Goal: Task Accomplishment & Management: Complete application form

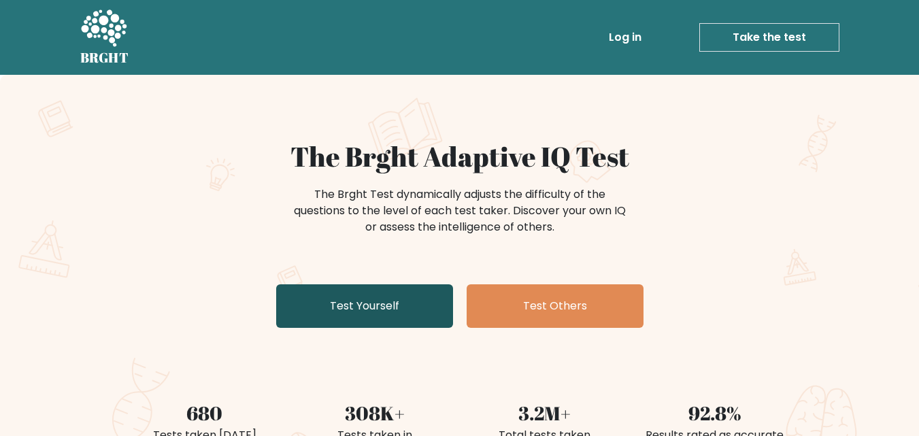
click at [330, 309] on link "Test Yourself" at bounding box center [364, 306] width 177 height 44
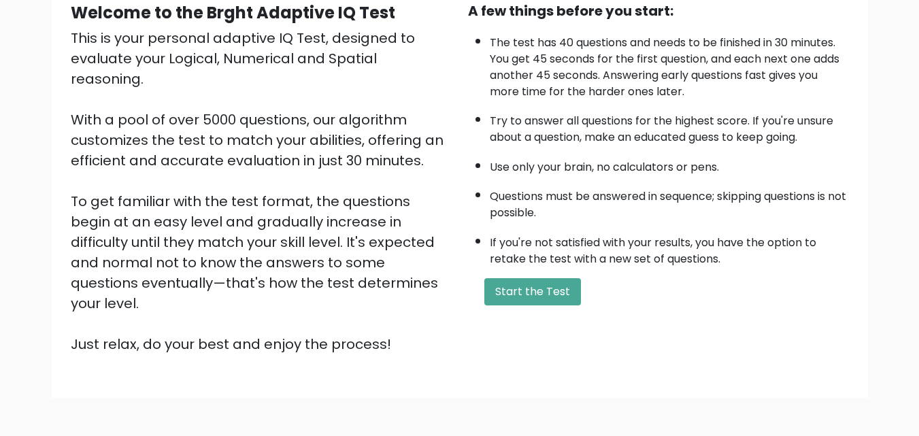
scroll to position [144, 0]
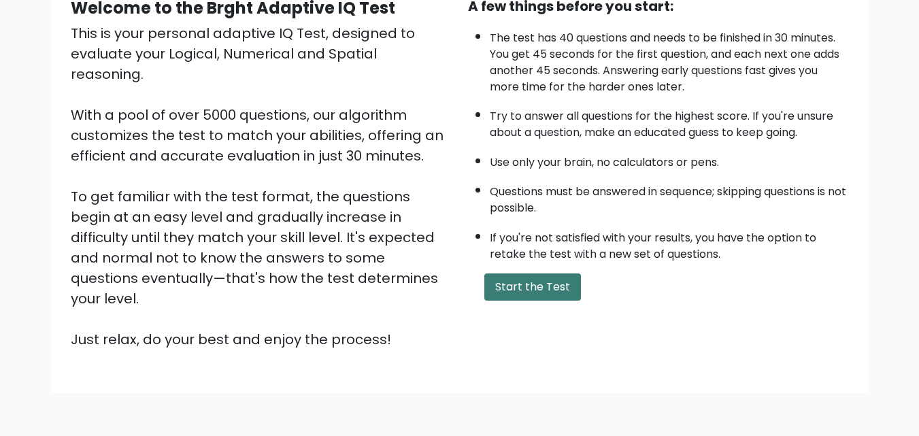
click at [544, 283] on button "Start the Test" at bounding box center [532, 286] width 97 height 27
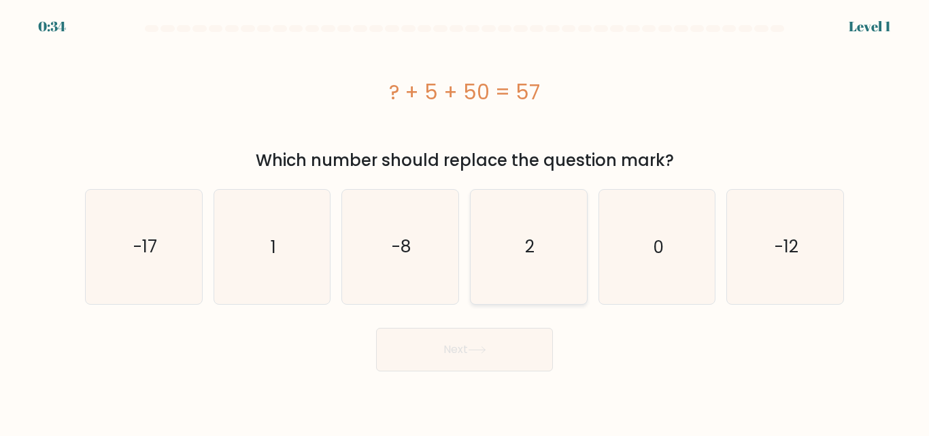
click at [519, 235] on icon "2" at bounding box center [529, 247] width 114 height 114
click at [465, 222] on input "d. 2" at bounding box center [464, 219] width 1 height 3
radio input "true"
click at [447, 355] on button "Next" at bounding box center [464, 350] width 177 height 44
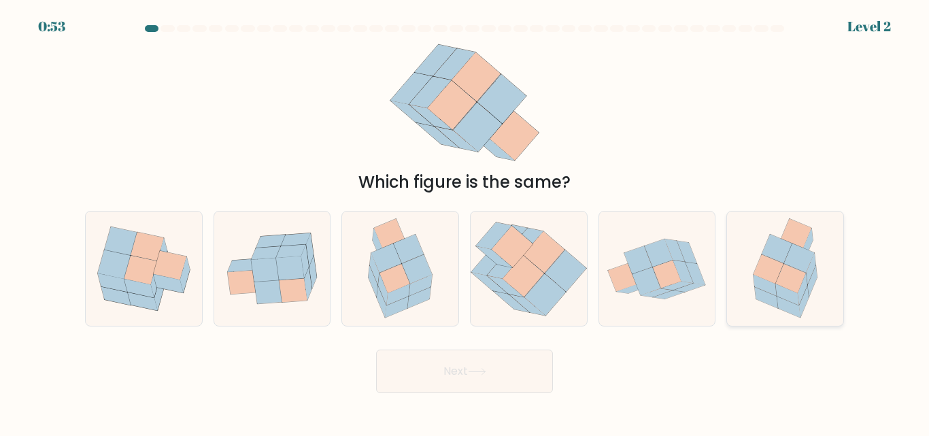
click at [789, 282] on icon at bounding box center [790, 279] width 31 height 29
click at [465, 222] on input "f." at bounding box center [464, 219] width 1 height 3
radio input "true"
click at [502, 366] on button "Next" at bounding box center [464, 372] width 177 height 44
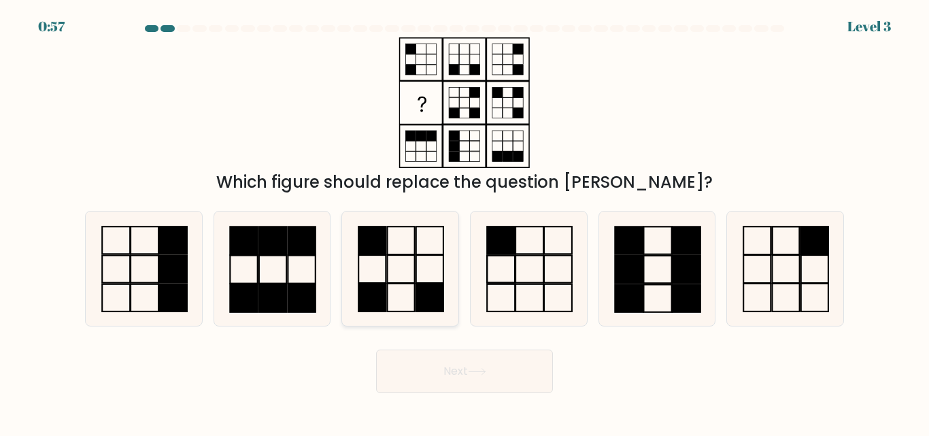
click at [366, 249] on rect at bounding box center [371, 241] width 27 height 28
click at [464, 222] on input "c." at bounding box center [464, 219] width 1 height 3
radio input "true"
click at [469, 366] on button "Next" at bounding box center [464, 372] width 177 height 44
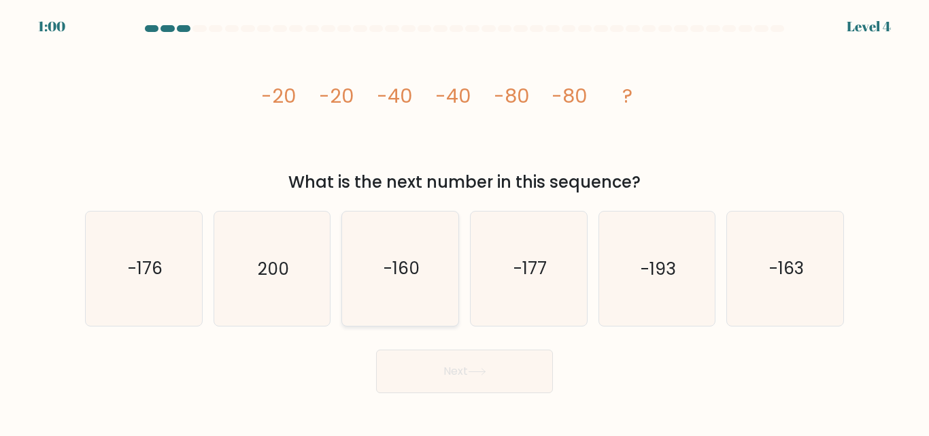
click at [415, 305] on icon "-160" at bounding box center [400, 268] width 114 height 114
click at [464, 222] on input "c. -160" at bounding box center [464, 219] width 1 height 3
radio input "true"
click at [448, 369] on button "Next" at bounding box center [464, 372] width 177 height 44
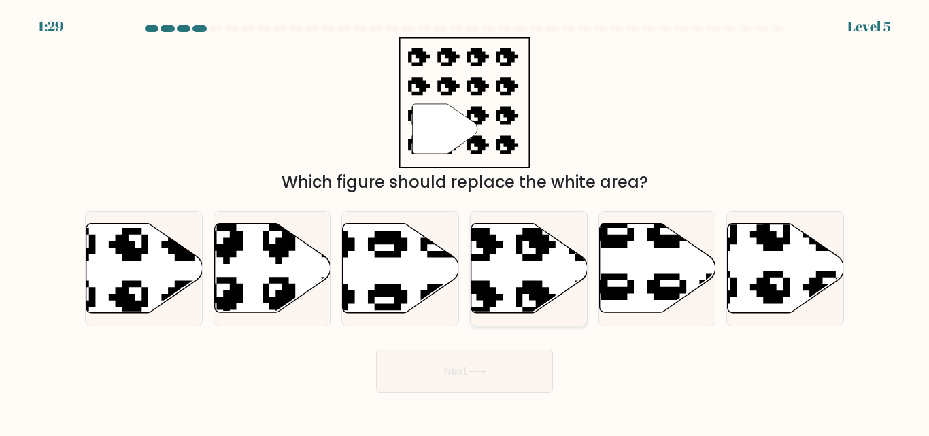
click at [549, 243] on icon at bounding box center [561, 218] width 197 height 191
click at [465, 222] on input "d." at bounding box center [464, 219] width 1 height 3
radio input "true"
click at [456, 386] on button "Next" at bounding box center [464, 372] width 177 height 44
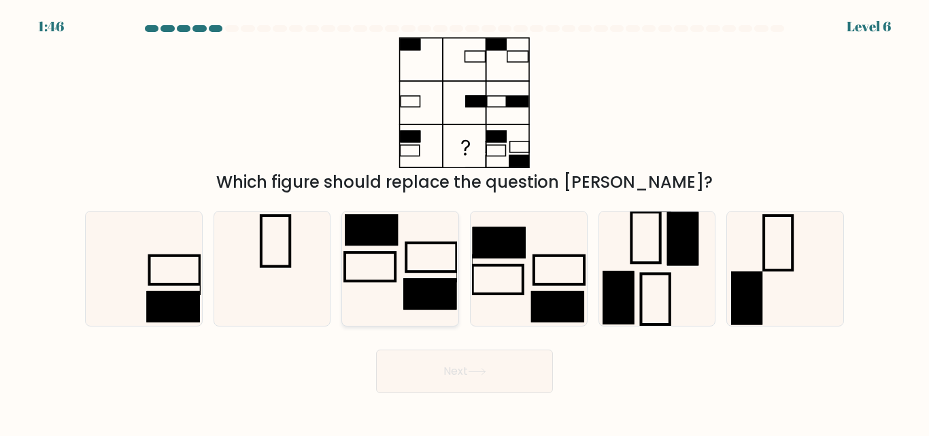
click at [418, 307] on rect at bounding box center [429, 294] width 53 height 31
click at [464, 222] on input "c." at bounding box center [464, 219] width 1 height 3
radio input "true"
click at [441, 366] on button "Next" at bounding box center [464, 372] width 177 height 44
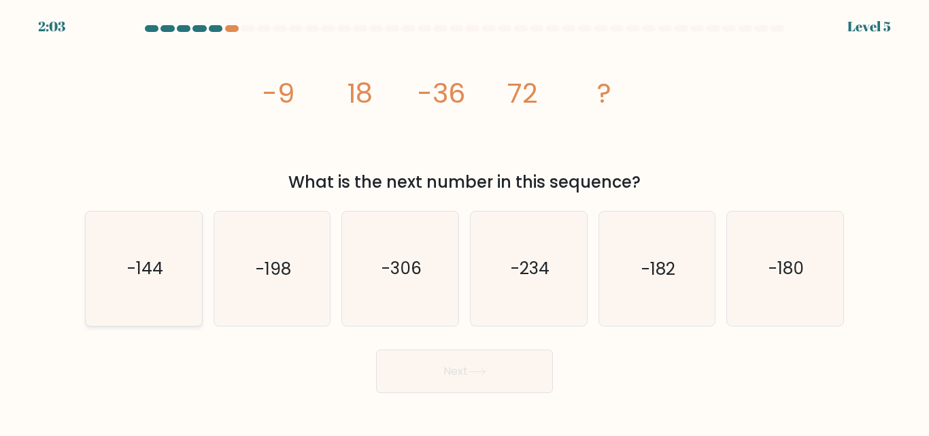
click at [139, 312] on icon "-144" at bounding box center [144, 268] width 114 height 114
click at [464, 222] on input "a. -144" at bounding box center [464, 219] width 1 height 3
radio input "true"
click at [471, 377] on button "Next" at bounding box center [464, 372] width 177 height 44
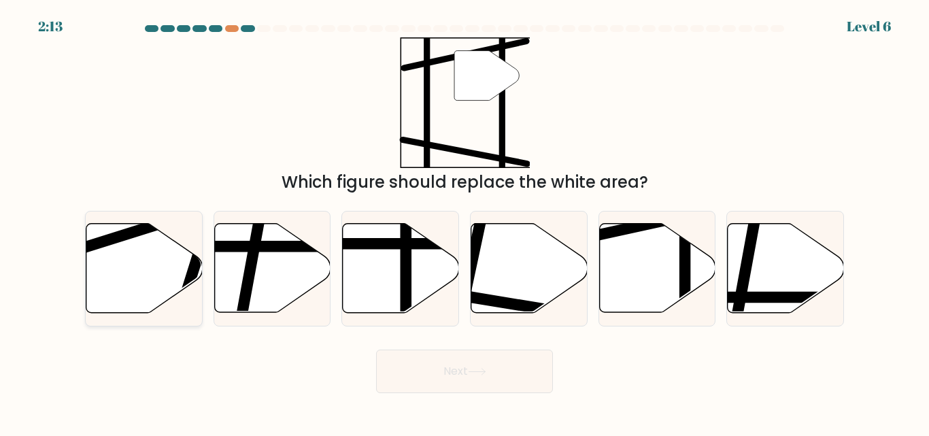
click at [98, 256] on icon at bounding box center [144, 268] width 116 height 89
click at [464, 222] on input "a." at bounding box center [464, 219] width 1 height 3
radio input "true"
click at [450, 379] on button "Next" at bounding box center [464, 372] width 177 height 44
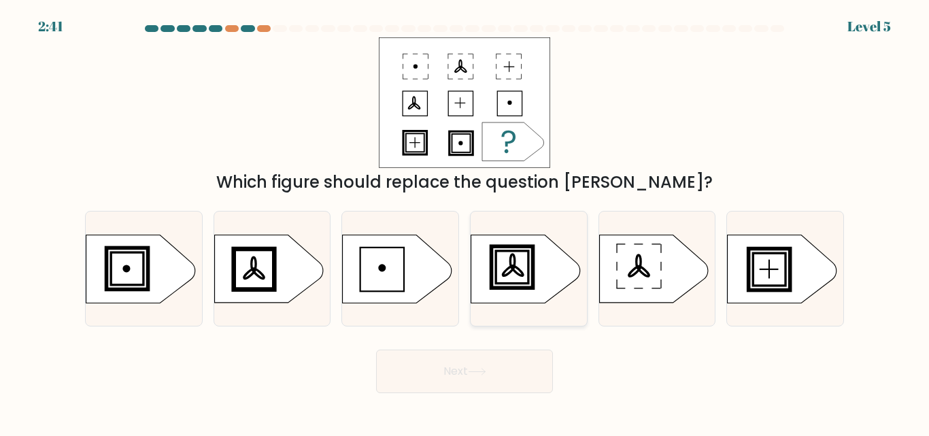
click at [529, 269] on rect at bounding box center [511, 266] width 37 height 37
click at [465, 222] on input "d." at bounding box center [464, 219] width 1 height 3
radio input "true"
click at [472, 374] on icon at bounding box center [477, 371] width 18 height 7
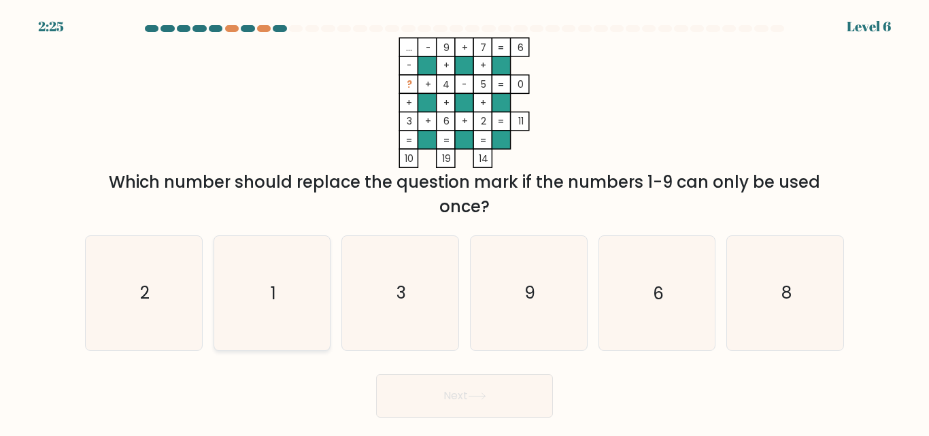
click at [279, 275] on icon "1" at bounding box center [272, 293] width 114 height 114
click at [464, 222] on input "b. 1" at bounding box center [464, 219] width 1 height 3
radio input "true"
click at [475, 394] on icon at bounding box center [477, 395] width 18 height 7
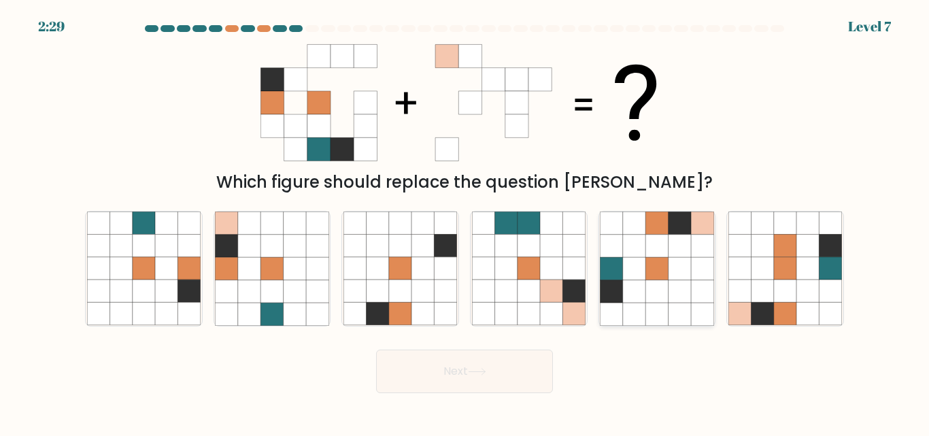
click at [650, 282] on icon at bounding box center [656, 291] width 22 height 22
click at [465, 222] on input "e." at bounding box center [464, 219] width 1 height 3
radio input "true"
click at [432, 370] on button "Next" at bounding box center [464, 372] width 177 height 44
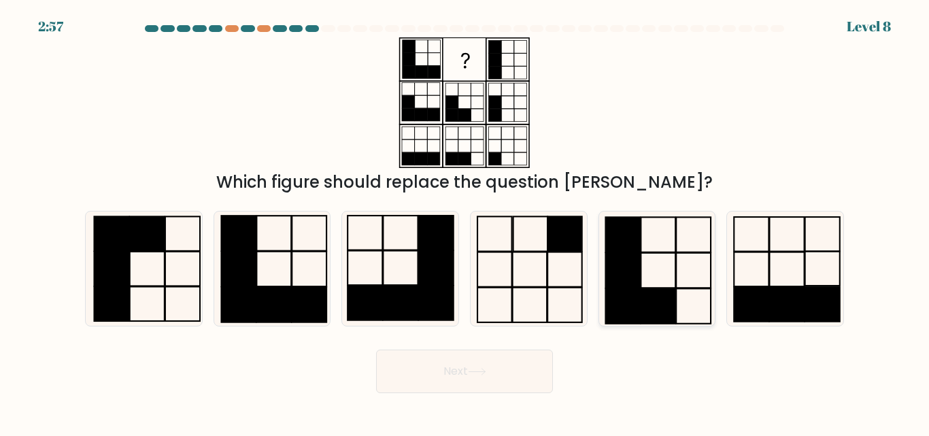
click at [640, 274] on rect at bounding box center [623, 270] width 35 height 35
click at [465, 222] on input "e." at bounding box center [464, 219] width 1 height 3
radio input "true"
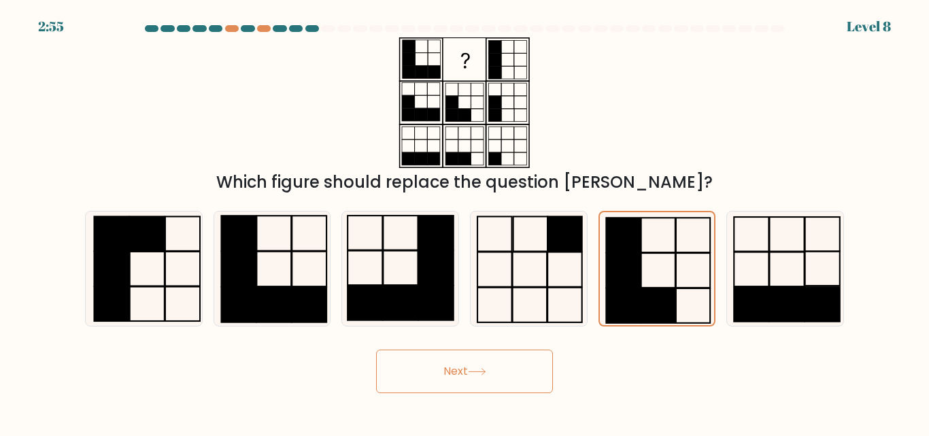
click at [471, 378] on button "Next" at bounding box center [464, 372] width 177 height 44
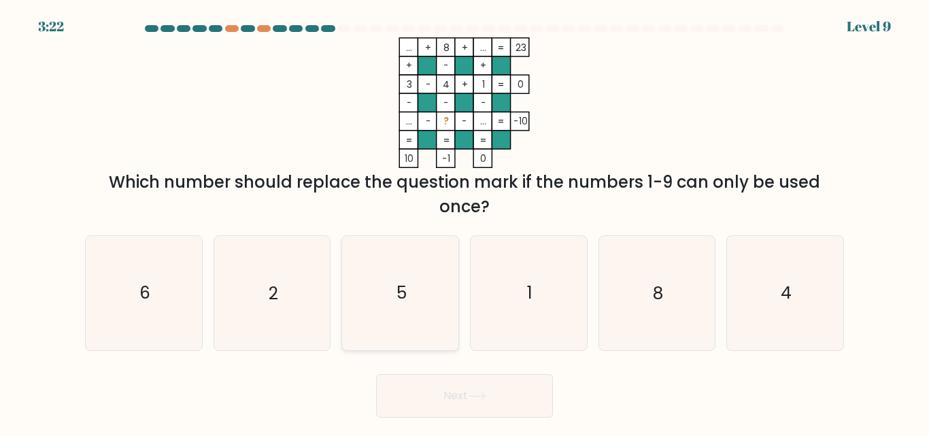
click at [410, 270] on icon "5" at bounding box center [400, 293] width 114 height 114
click at [464, 222] on input "c. 5" at bounding box center [464, 219] width 1 height 3
radio input "true"
click at [472, 411] on button "Next" at bounding box center [464, 396] width 177 height 44
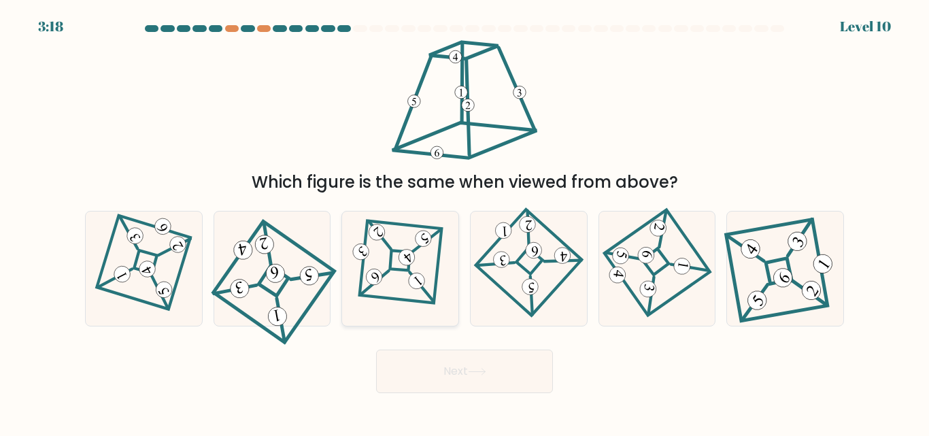
click at [389, 290] on icon at bounding box center [401, 268] width 78 height 91
click at [464, 222] on input "c." at bounding box center [464, 219] width 1 height 3
radio input "true"
click at [428, 372] on button "Next" at bounding box center [464, 372] width 177 height 44
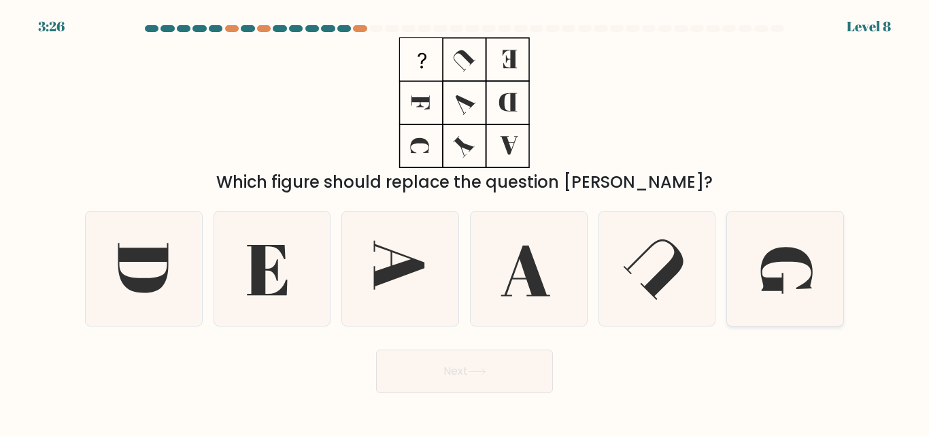
click at [796, 269] on icon at bounding box center [785, 268] width 114 height 114
click at [465, 222] on input "f." at bounding box center [464, 219] width 1 height 3
radio input "true"
click at [518, 352] on button "Next" at bounding box center [464, 372] width 177 height 44
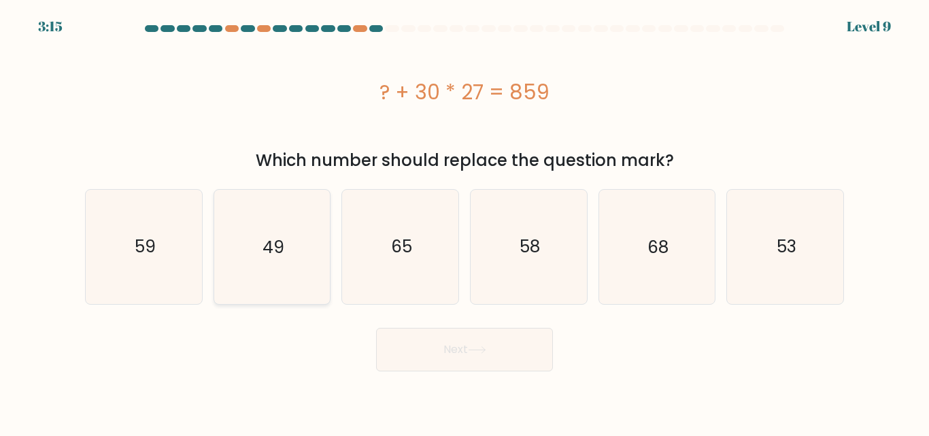
click at [243, 256] on icon "49" at bounding box center [272, 247] width 114 height 114
click at [464, 222] on input "b. 49" at bounding box center [464, 219] width 1 height 3
radio input "true"
click at [469, 362] on button "Next" at bounding box center [464, 350] width 177 height 44
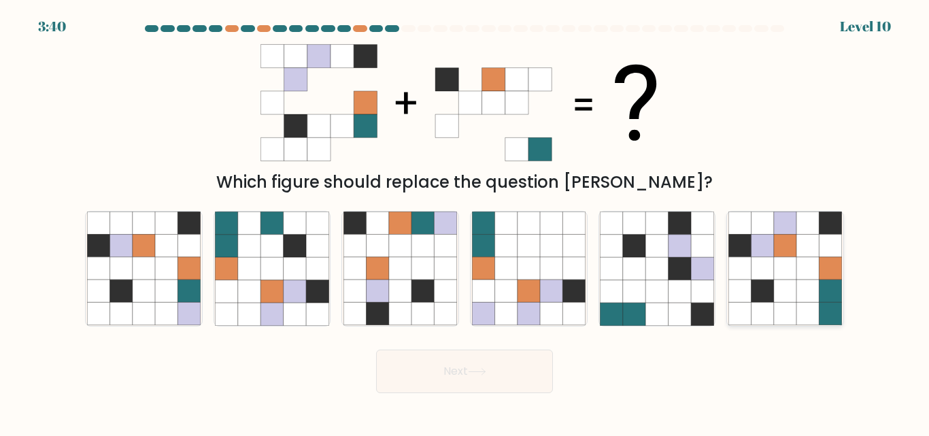
click at [826, 248] on icon at bounding box center [830, 246] width 22 height 22
click at [465, 222] on input "f." at bounding box center [464, 219] width 1 height 3
radio input "true"
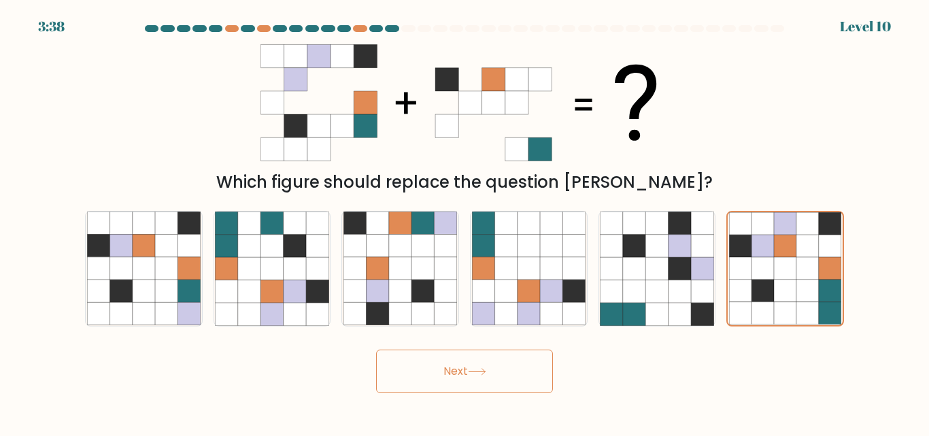
click at [479, 391] on button "Next" at bounding box center [464, 372] width 177 height 44
click at [476, 375] on button "Next" at bounding box center [464, 372] width 177 height 44
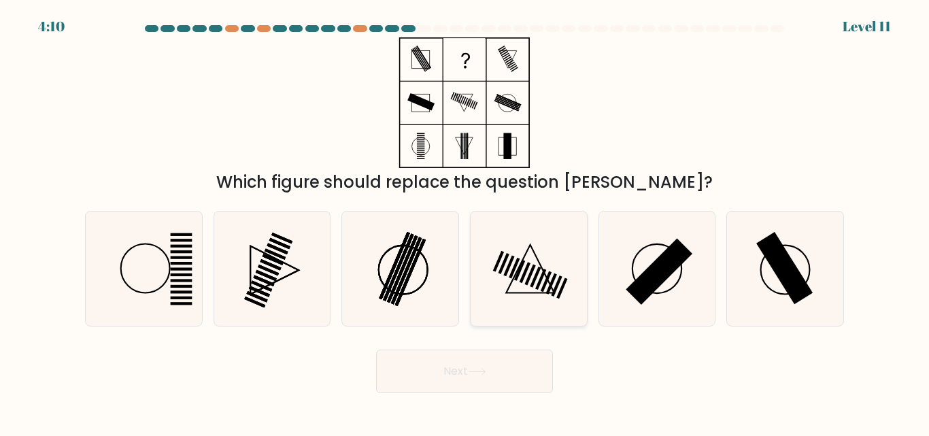
click at [531, 284] on rect at bounding box center [535, 277] width 11 height 21
click at [465, 222] on input "d." at bounding box center [464, 219] width 1 height 3
radio input "true"
click at [467, 362] on button "Next" at bounding box center [464, 372] width 177 height 44
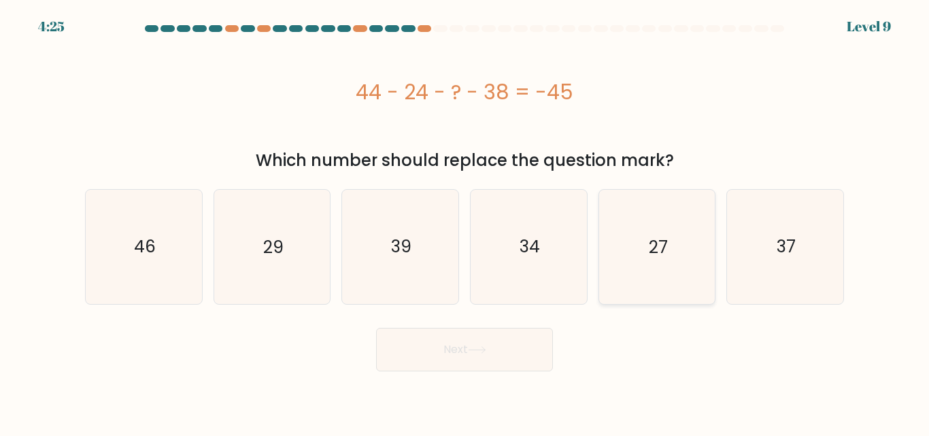
click at [689, 226] on icon "27" at bounding box center [657, 247] width 114 height 114
click at [465, 222] on input "e. 27" at bounding box center [464, 219] width 1 height 3
radio input "true"
click at [466, 364] on button "Next" at bounding box center [464, 350] width 177 height 44
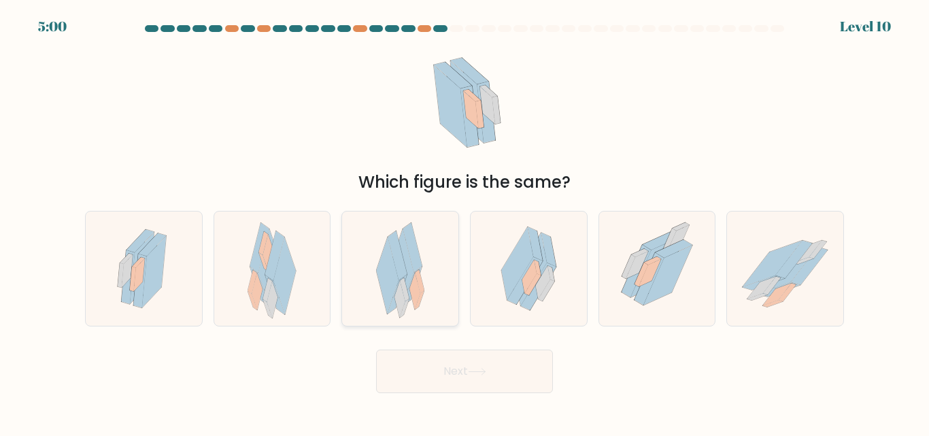
click at [407, 297] on icon at bounding box center [405, 290] width 10 height 24
click at [464, 222] on input "c." at bounding box center [464, 219] width 1 height 3
radio input "true"
click at [439, 377] on button "Next" at bounding box center [464, 372] width 177 height 44
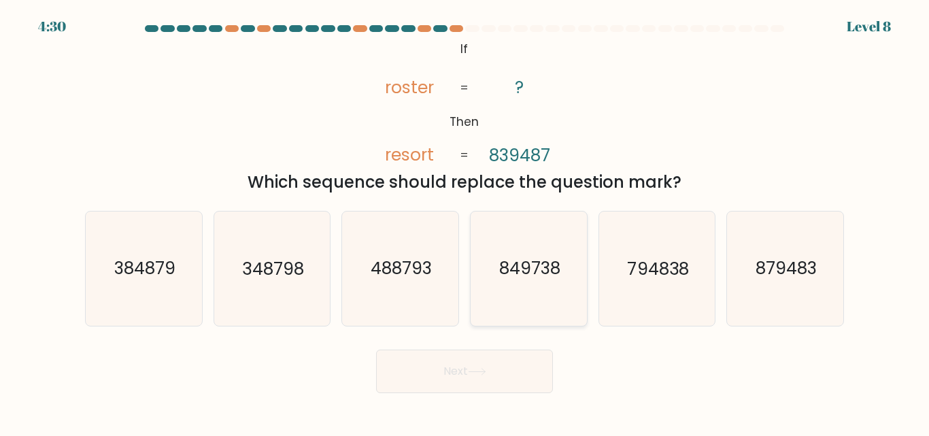
click at [490, 292] on icon "849738" at bounding box center [529, 268] width 114 height 114
click at [465, 222] on input "d. 849738" at bounding box center [464, 219] width 1 height 3
radio input "true"
click at [455, 371] on button "Next" at bounding box center [464, 372] width 177 height 44
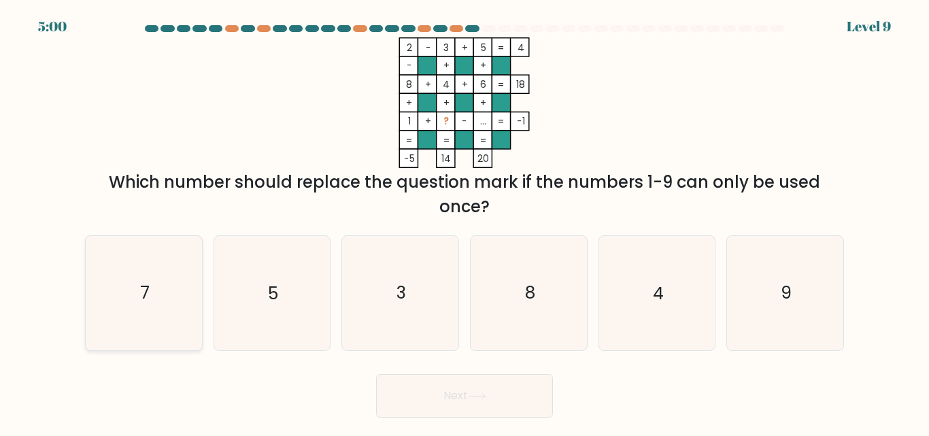
click at [125, 319] on icon "7" at bounding box center [144, 293] width 114 height 114
click at [464, 222] on input "a. 7" at bounding box center [464, 219] width 1 height 3
radio input "true"
click at [432, 383] on button "Next" at bounding box center [464, 396] width 177 height 44
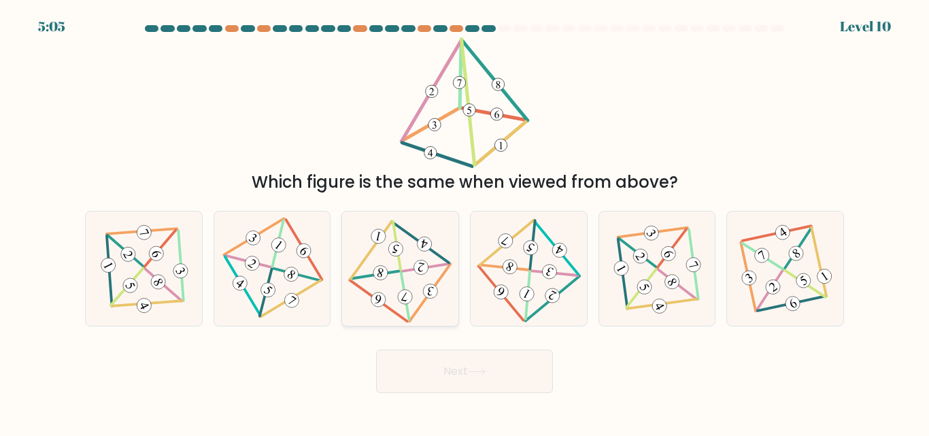
click at [384, 258] on icon at bounding box center [400, 268] width 93 height 91
click at [464, 222] on input "c." at bounding box center [464, 219] width 1 height 3
radio input "true"
click at [446, 367] on button "Next" at bounding box center [464, 372] width 177 height 44
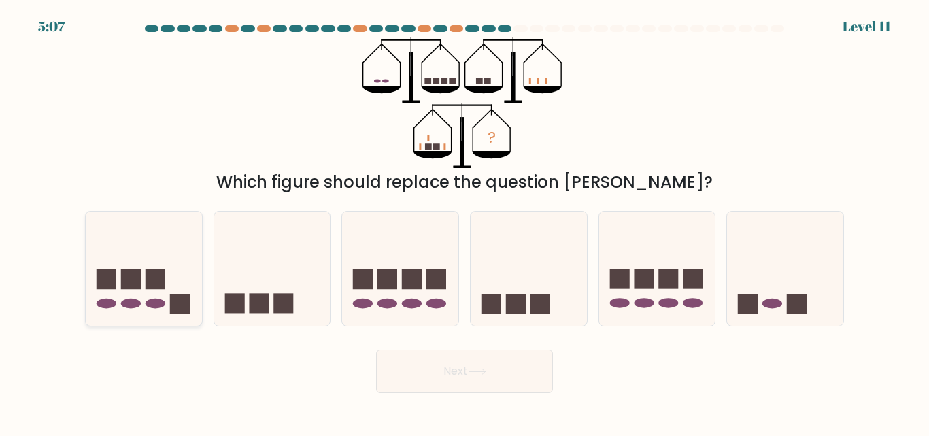
click at [146, 301] on icon at bounding box center [144, 268] width 116 height 96
click at [464, 222] on input "a." at bounding box center [464, 219] width 1 height 3
radio input "true"
click at [428, 386] on button "Next" at bounding box center [464, 372] width 177 height 44
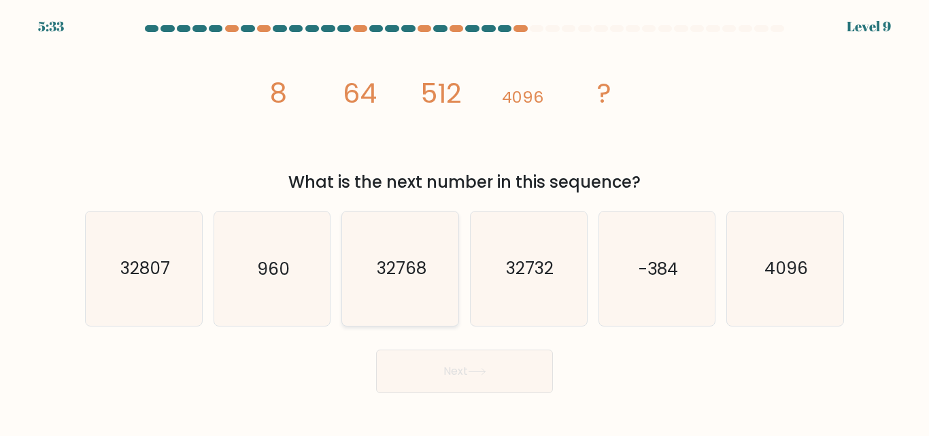
click at [439, 269] on icon "32768" at bounding box center [400, 268] width 114 height 114
click at [464, 222] on input "c. 32768" at bounding box center [464, 219] width 1 height 3
radio input "true"
click at [475, 375] on button "Next" at bounding box center [464, 372] width 177 height 44
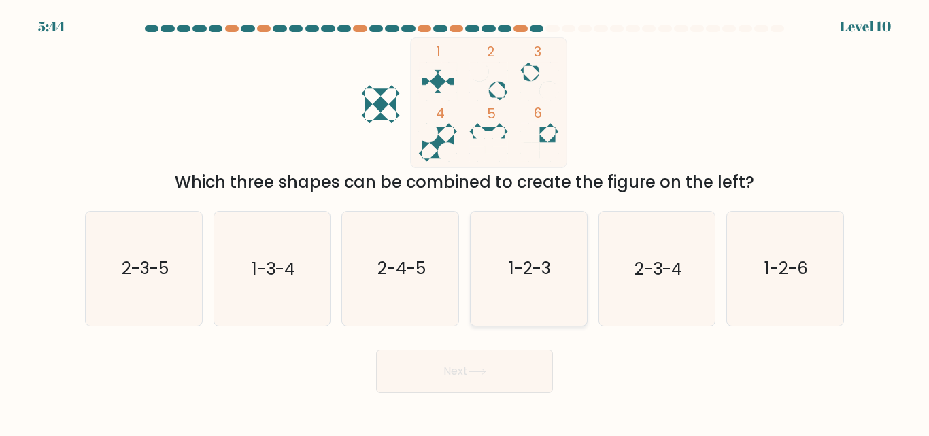
drag, startPoint x: 475, startPoint y: 375, endPoint x: 520, endPoint y: 297, distance: 90.2
click at [520, 297] on form at bounding box center [464, 209] width 929 height 368
click at [294, 262] on text "1-3-4" at bounding box center [274, 269] width 44 height 24
click at [464, 222] on input "b. 1-3-4" at bounding box center [464, 219] width 1 height 3
radio input "true"
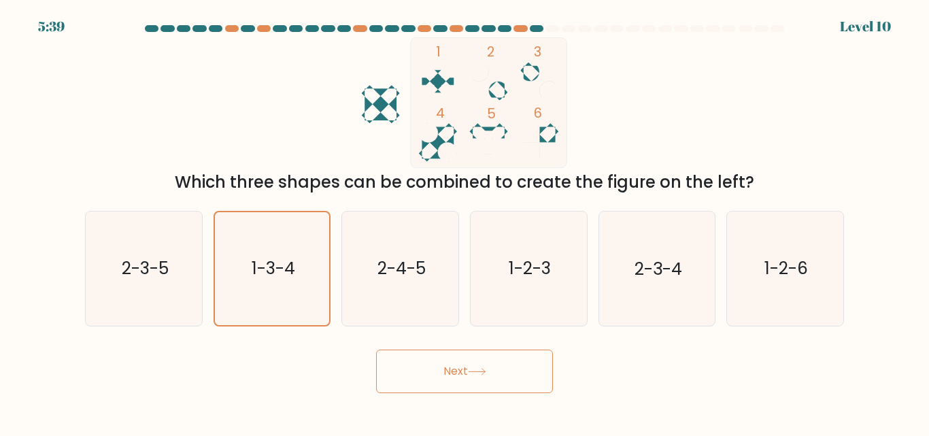
click at [422, 366] on button "Next" at bounding box center [464, 372] width 177 height 44
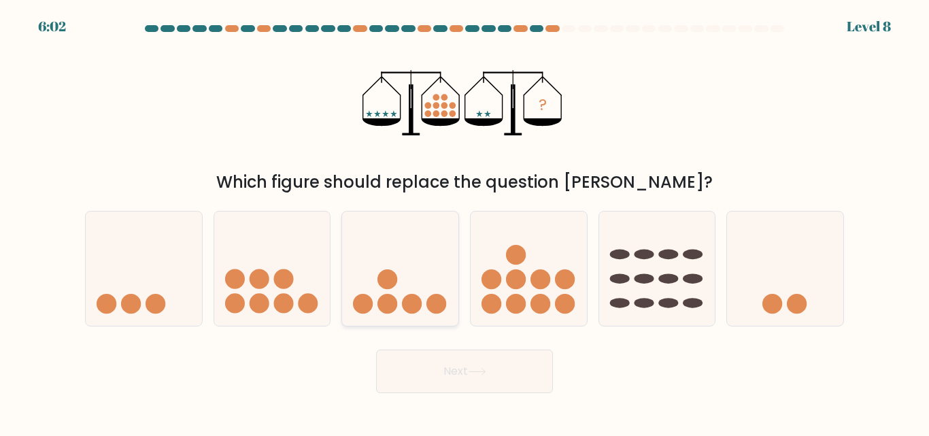
click at [412, 224] on icon at bounding box center [400, 268] width 116 height 96
click at [464, 222] on input "c." at bounding box center [464, 219] width 1 height 3
radio input "true"
click at [448, 363] on button "Next" at bounding box center [464, 372] width 177 height 44
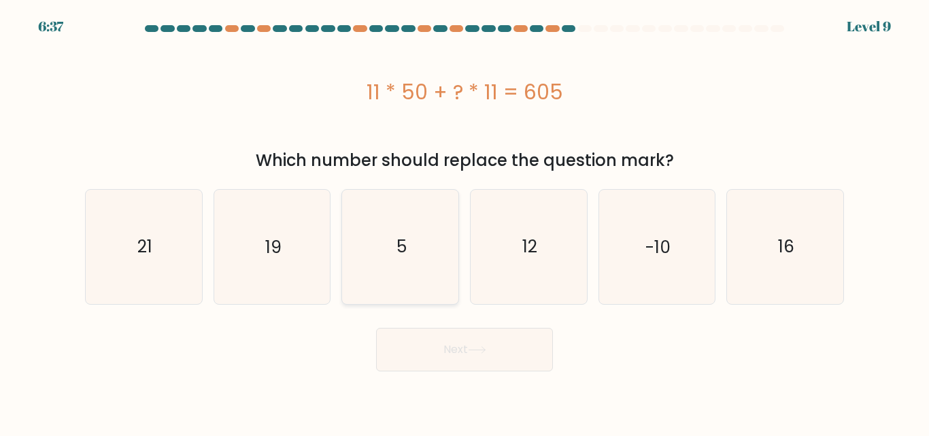
click at [417, 257] on icon "5" at bounding box center [400, 247] width 114 height 114
click at [464, 222] on input "c. 5" at bounding box center [464, 219] width 1 height 3
radio input "true"
click at [460, 339] on button "Next" at bounding box center [464, 350] width 177 height 44
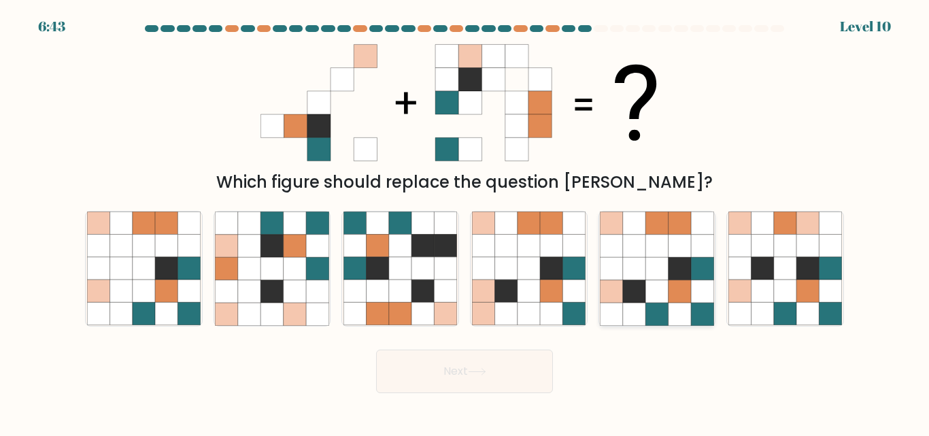
click at [663, 284] on icon at bounding box center [656, 291] width 22 height 22
click at [465, 222] on input "e." at bounding box center [464, 219] width 1 height 3
radio input "true"
click at [532, 366] on button "Next" at bounding box center [464, 372] width 177 height 44
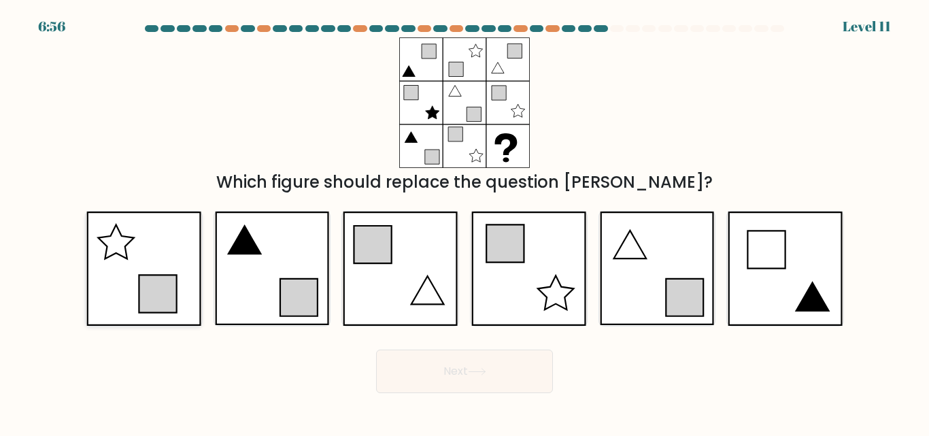
click at [152, 299] on icon at bounding box center [157, 293] width 37 height 37
click at [464, 222] on input "a." at bounding box center [464, 219] width 1 height 3
radio input "true"
click at [466, 374] on button "Next" at bounding box center [464, 372] width 177 height 44
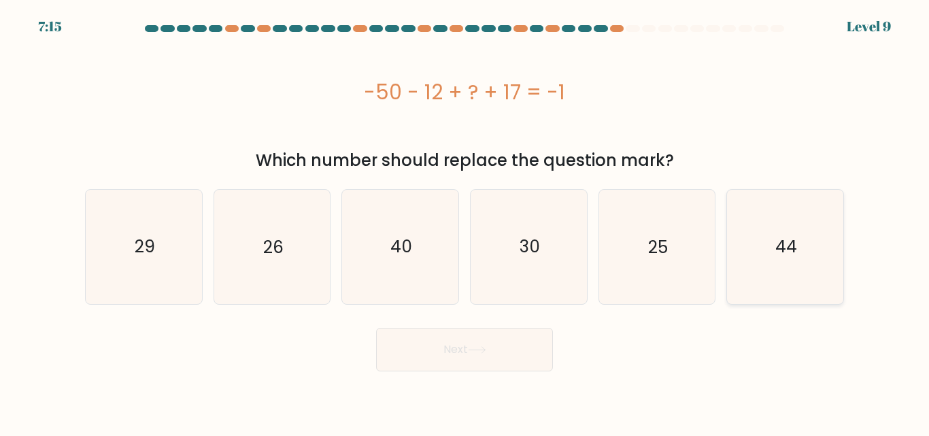
click at [780, 281] on icon "44" at bounding box center [785, 247] width 114 height 114
click at [465, 222] on input "f. 44" at bounding box center [464, 219] width 1 height 3
radio input "true"
click at [499, 357] on button "Next" at bounding box center [464, 350] width 177 height 44
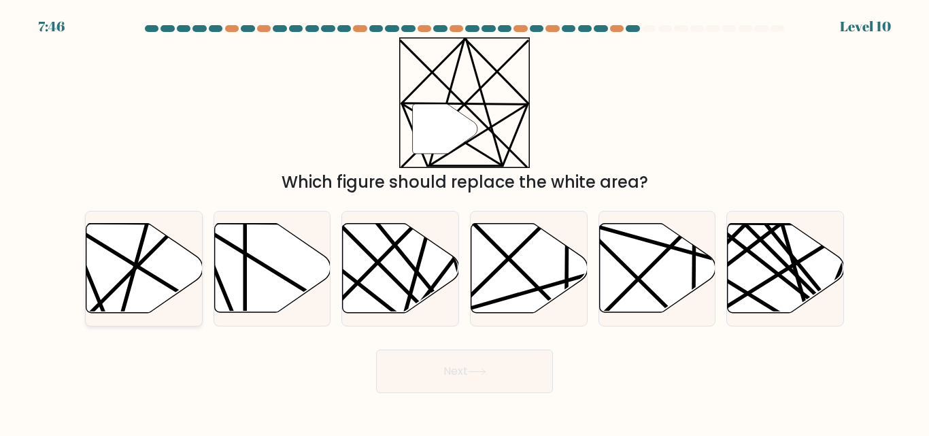
click at [129, 279] on icon at bounding box center [144, 268] width 116 height 89
click at [464, 222] on input "a." at bounding box center [464, 219] width 1 height 3
radio input "true"
click at [448, 386] on button "Next" at bounding box center [464, 372] width 177 height 44
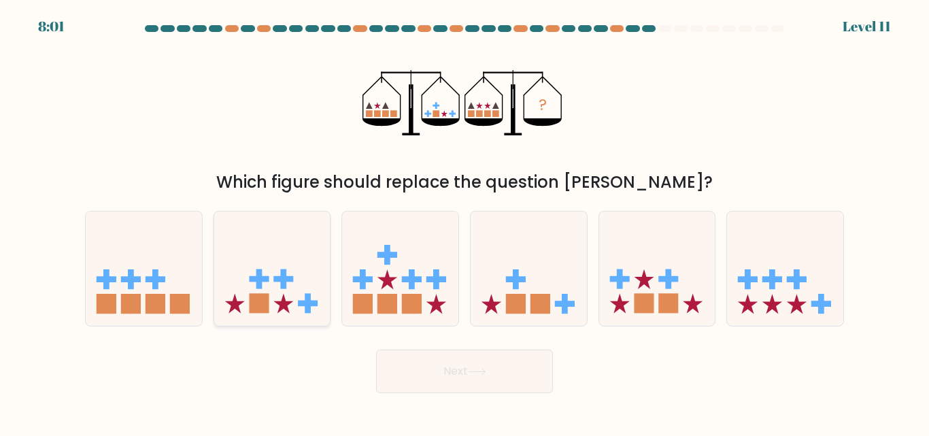
click at [282, 288] on rect at bounding box center [283, 279] width 6 height 20
click at [464, 222] on input "b." at bounding box center [464, 219] width 1 height 3
radio input "true"
click at [419, 382] on button "Next" at bounding box center [464, 372] width 177 height 44
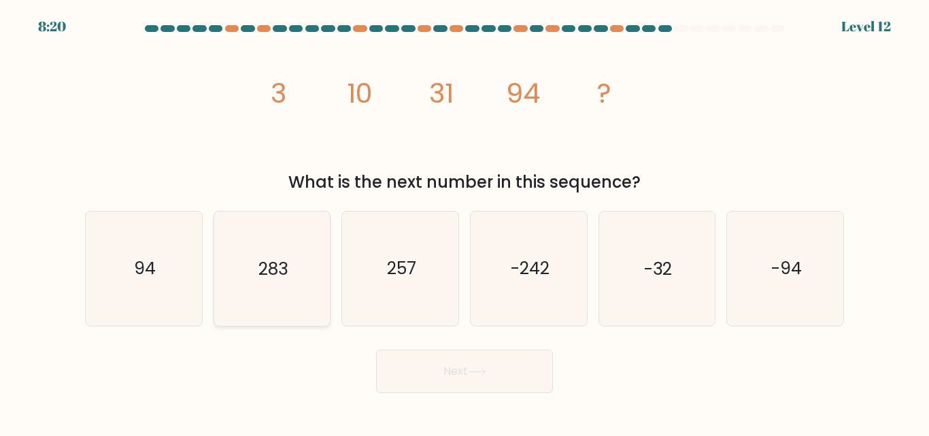
click at [288, 272] on text "283" at bounding box center [272, 269] width 29 height 24
click at [464, 222] on input "b. 283" at bounding box center [464, 219] width 1 height 3
radio input "true"
click at [433, 368] on button "Next" at bounding box center [464, 372] width 177 height 44
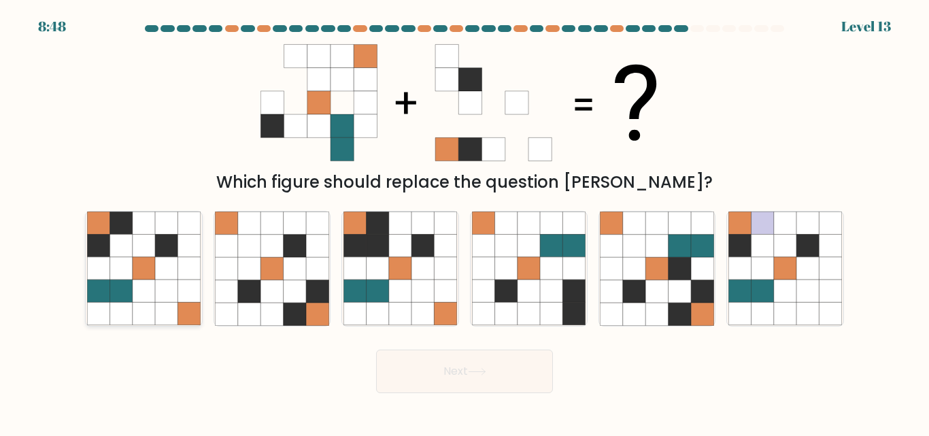
click at [148, 299] on icon at bounding box center [144, 291] width 22 height 22
click at [464, 222] on input "a." at bounding box center [464, 219] width 1 height 3
radio input "true"
click at [437, 377] on button "Next" at bounding box center [464, 372] width 177 height 44
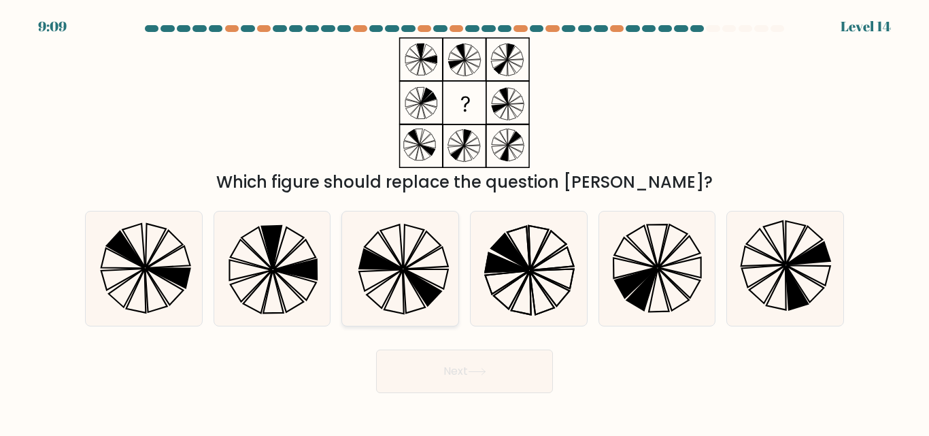
click at [420, 258] on icon at bounding box center [400, 268] width 114 height 114
click at [464, 222] on input "c." at bounding box center [464, 219] width 1 height 3
radio input "true"
click at [434, 373] on button "Next" at bounding box center [464, 372] width 177 height 44
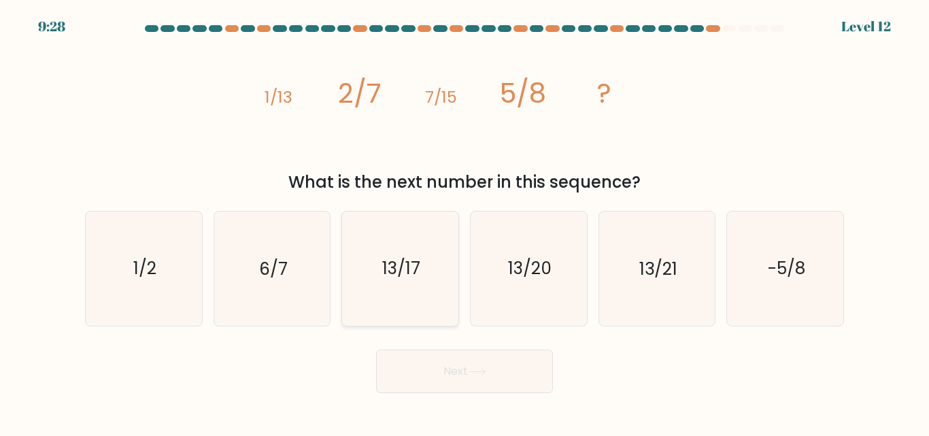
click at [398, 298] on icon "13/17" at bounding box center [400, 268] width 114 height 114
click at [464, 222] on input "c. 13/17" at bounding box center [464, 219] width 1 height 3
radio input "true"
click at [448, 381] on button "Next" at bounding box center [464, 372] width 177 height 44
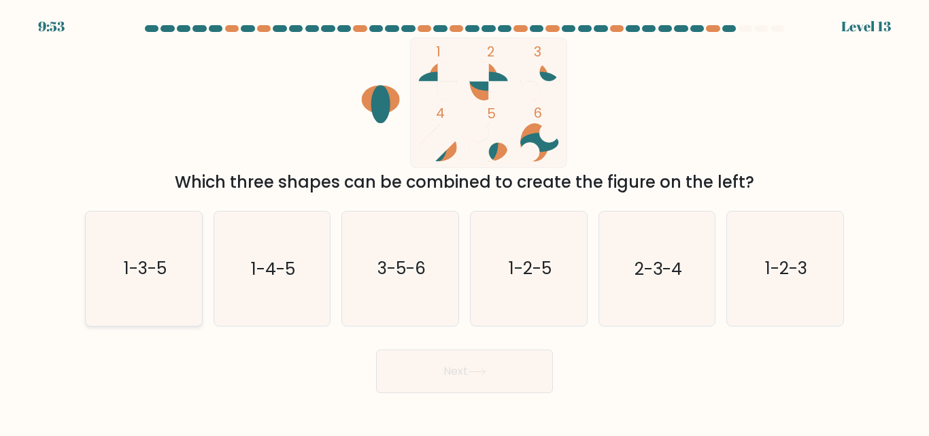
click at [153, 254] on icon "1-3-5" at bounding box center [144, 268] width 114 height 114
click at [464, 222] on input "a. 1-3-5" at bounding box center [464, 219] width 1 height 3
radio input "true"
click at [422, 382] on button "Next" at bounding box center [464, 372] width 177 height 44
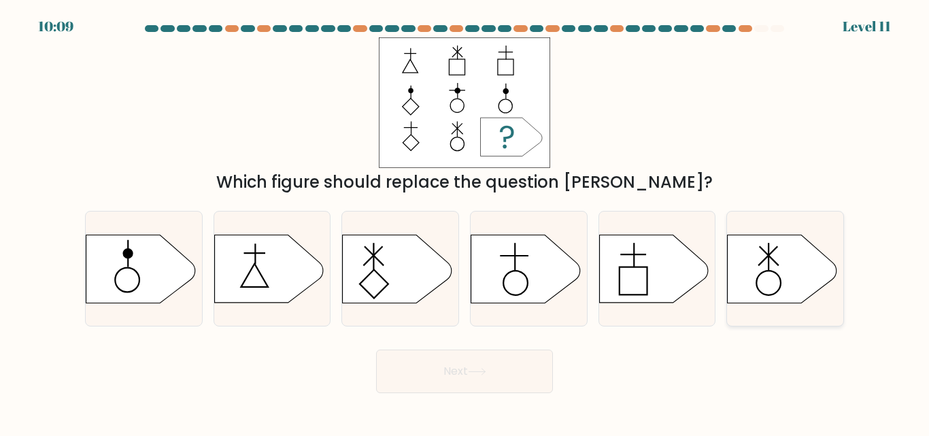
click at [779, 280] on icon at bounding box center [782, 269] width 109 height 68
click at [465, 222] on input "f." at bounding box center [464, 219] width 1 height 3
radio input "true"
click at [492, 369] on button "Next" at bounding box center [464, 372] width 177 height 44
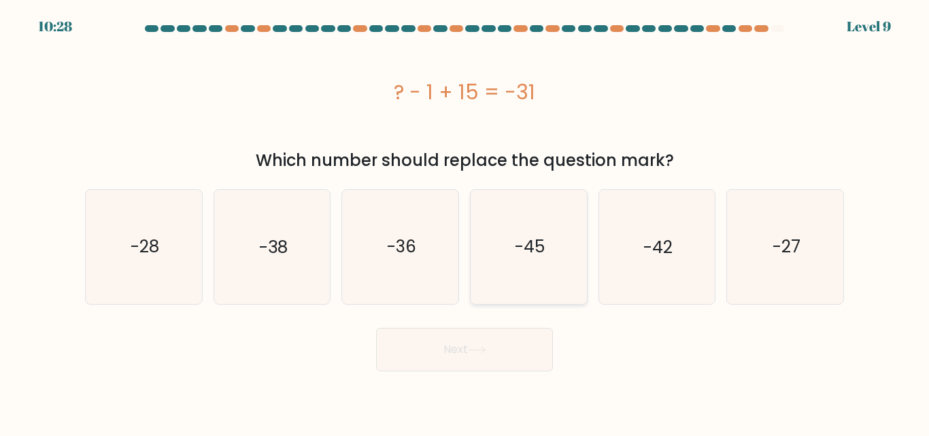
click at [538, 269] on icon "-45" at bounding box center [529, 247] width 114 height 114
click at [465, 222] on input "d. -45" at bounding box center [464, 219] width 1 height 3
radio input "true"
click at [476, 333] on button "Next" at bounding box center [464, 350] width 177 height 44
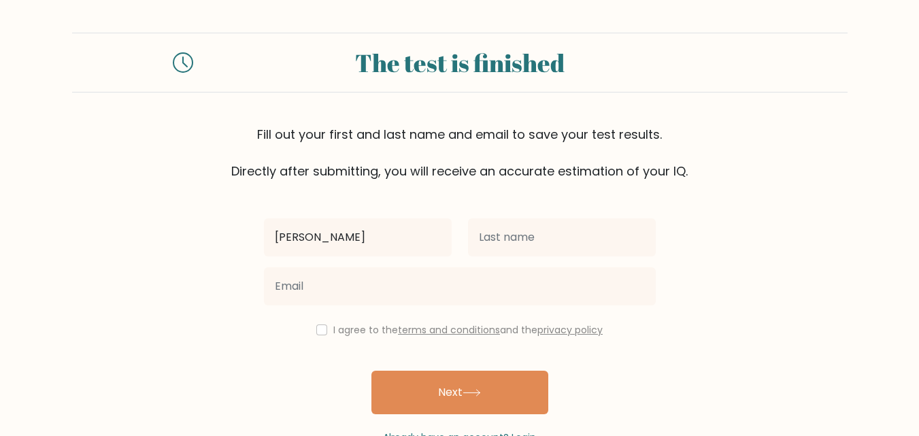
type input "sayan"
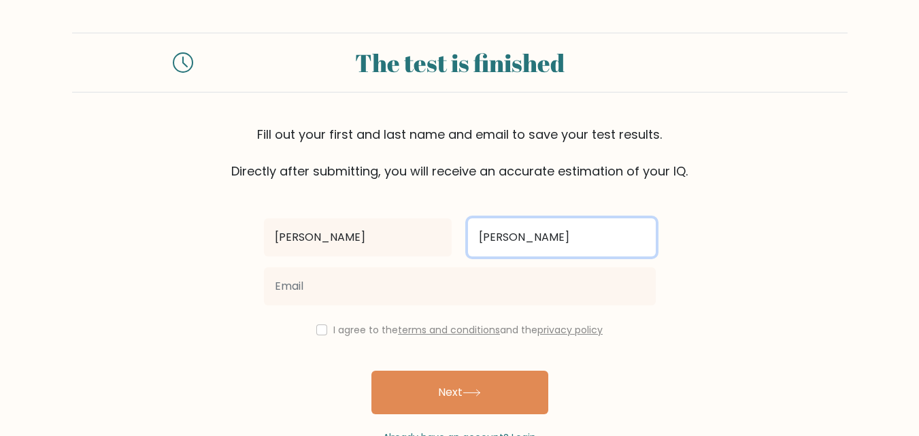
type input "majumder"
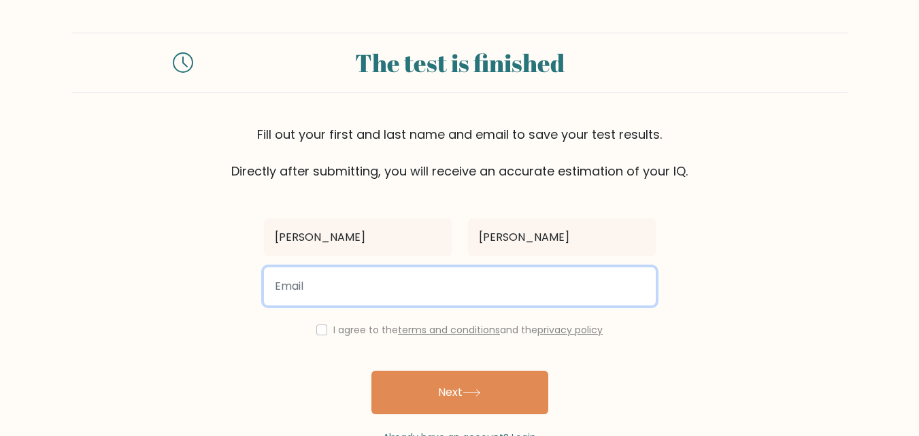
click at [374, 283] on input "email" at bounding box center [460, 286] width 392 height 38
type input "sayan.majumder111@gmail.com"
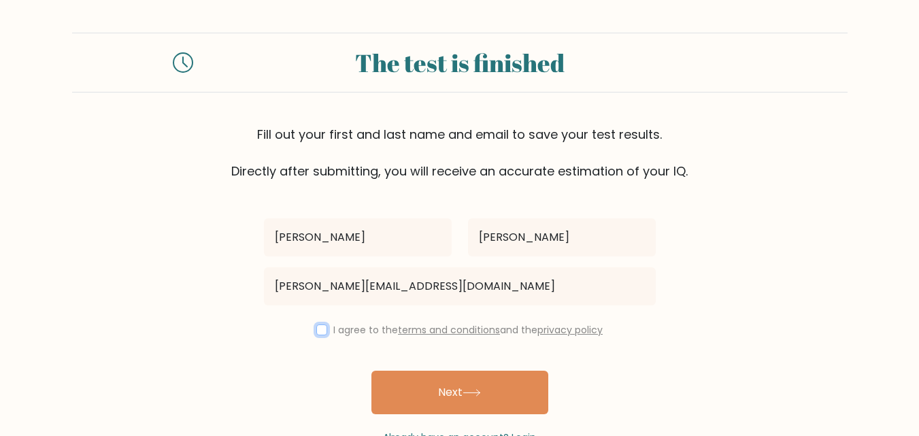
click at [321, 333] on input "checkbox" at bounding box center [321, 329] width 11 height 11
checkbox input "true"
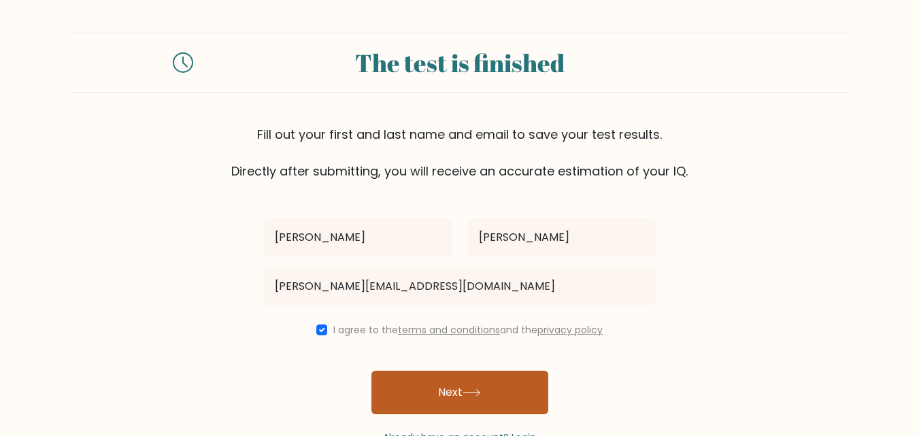
click at [469, 383] on button "Next" at bounding box center [459, 393] width 177 height 44
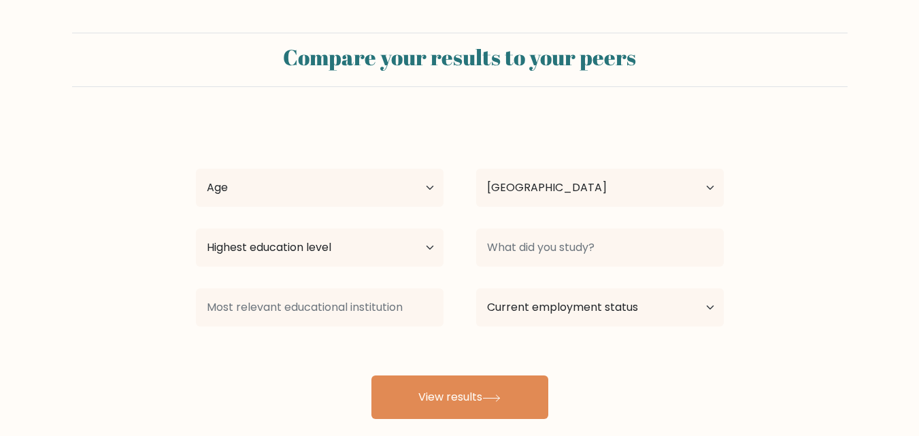
select select "IN"
click at [350, 186] on select "Age Under 18 years old 18-24 years old 25-34 years old 35-44 years old 45-54 ye…" at bounding box center [320, 188] width 248 height 38
select select "25_34"
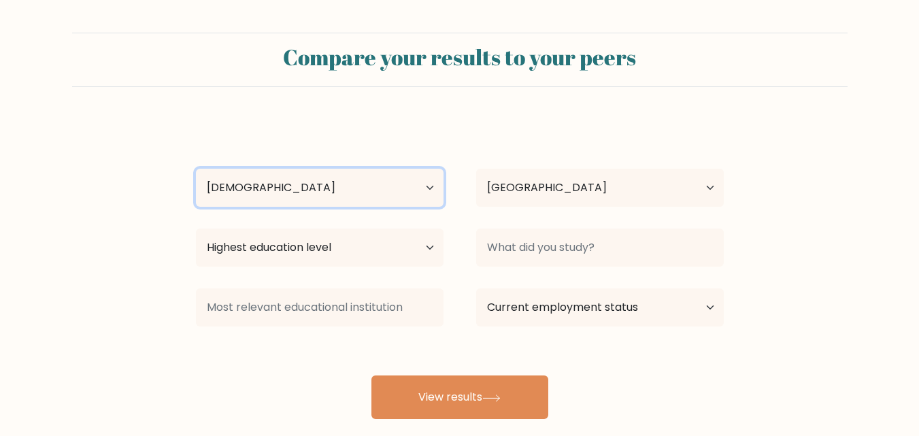
click at [196, 169] on select "Age Under 18 years old 18-24 years old 25-34 years old 35-44 years old 45-54 ye…" at bounding box center [320, 188] width 248 height 38
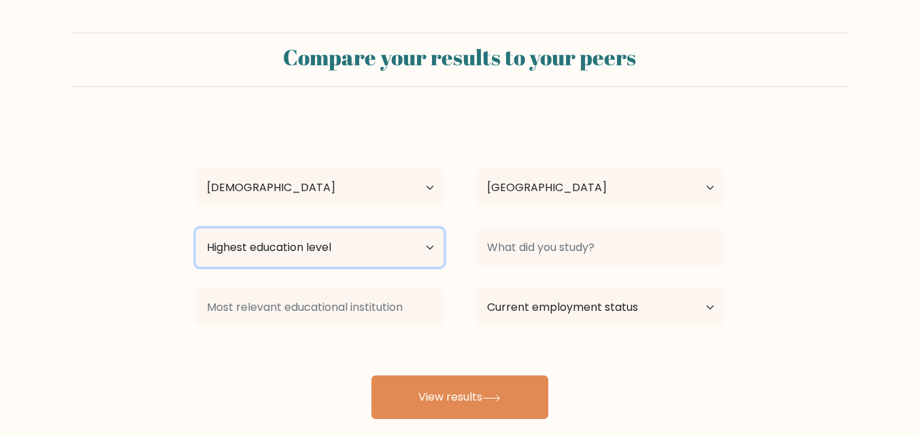
click at [375, 236] on select "Highest education level No schooling Primary Lower Secondary Upper Secondary Oc…" at bounding box center [320, 247] width 248 height 38
select select "bachelors_degree"
click at [196, 228] on select "Highest education level No schooling Primary Lower Secondary Upper Secondary Oc…" at bounding box center [320, 247] width 248 height 38
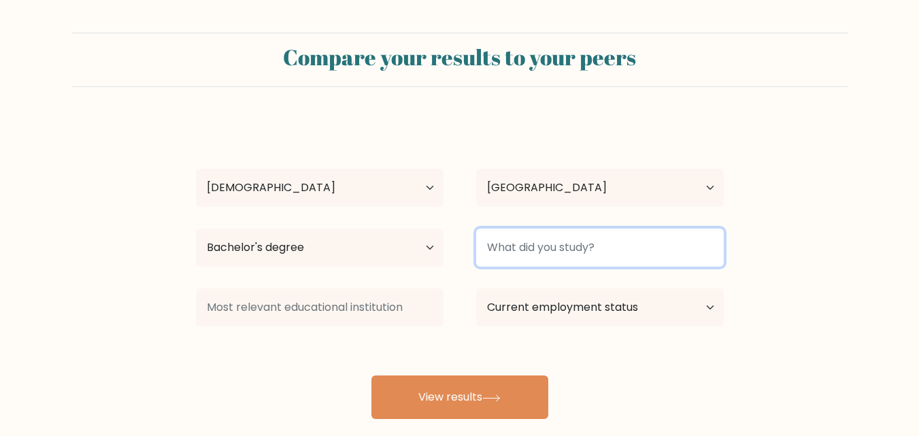
click at [534, 236] on input at bounding box center [600, 247] width 248 height 38
type input "bsc"
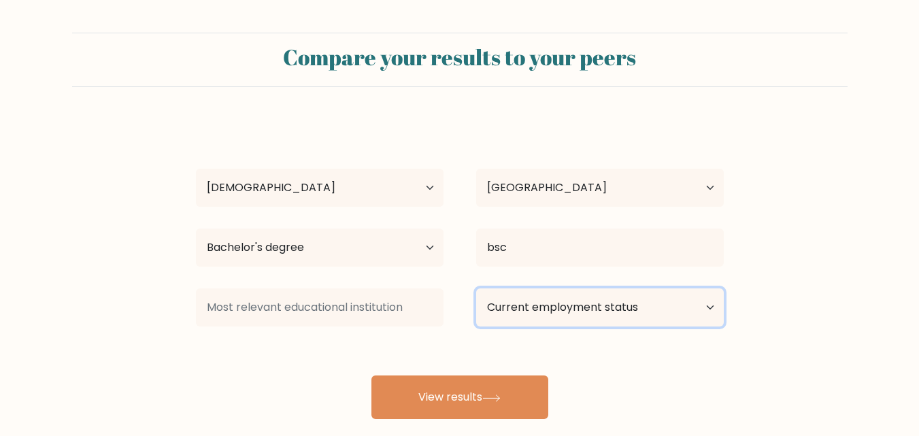
click at [619, 320] on select "Current employment status Employed Student Retired Other / prefer not to answer" at bounding box center [600, 307] width 248 height 38
select select "employed"
click at [476, 288] on select "Current employment status Employed Student Retired Other / prefer not to answer" at bounding box center [600, 307] width 248 height 38
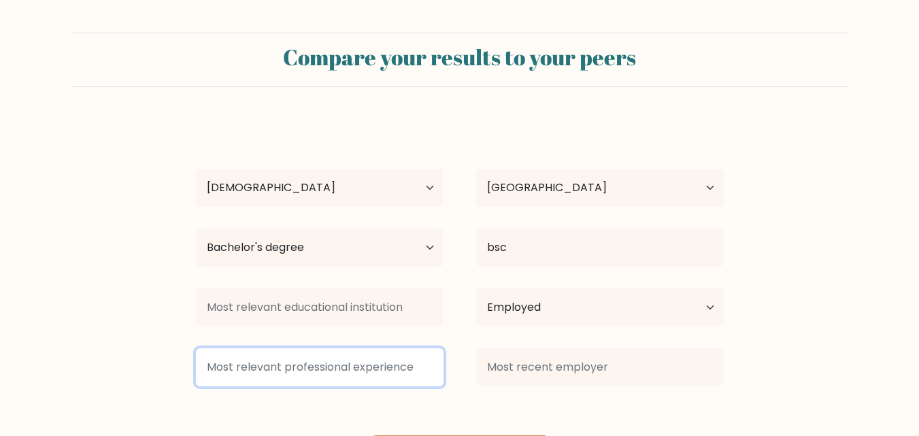
click at [384, 360] on input at bounding box center [320, 367] width 248 height 38
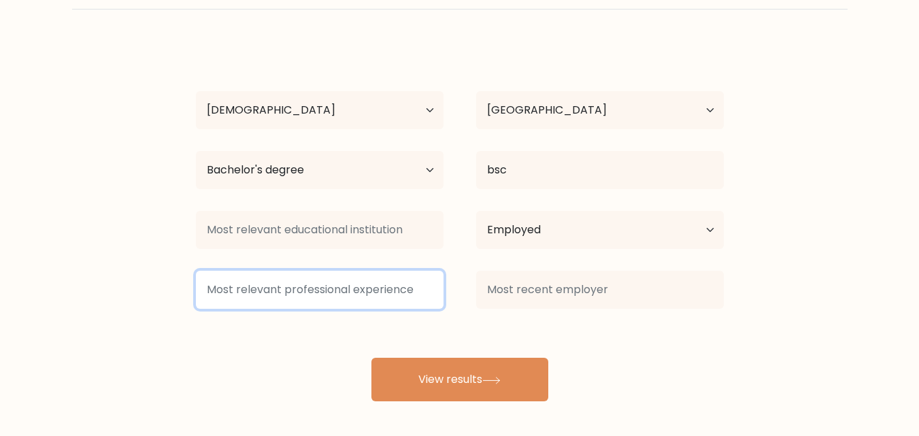
scroll to position [80, 0]
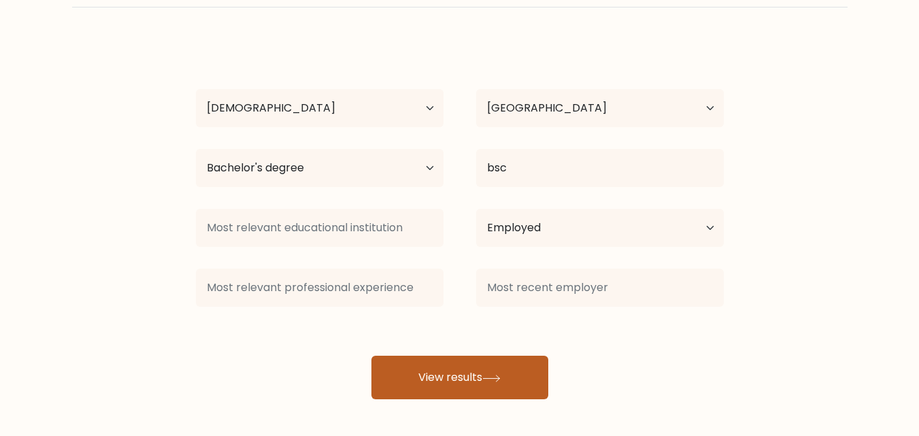
click at [513, 365] on button "View results" at bounding box center [459, 378] width 177 height 44
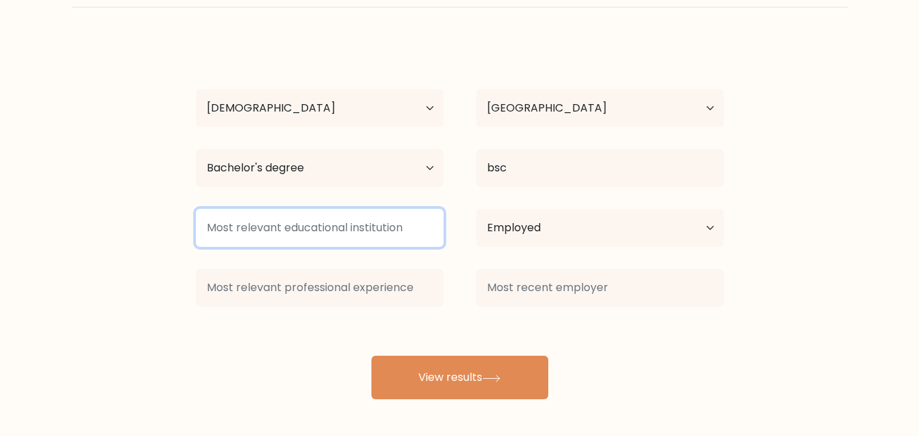
click at [366, 222] on input at bounding box center [320, 228] width 248 height 38
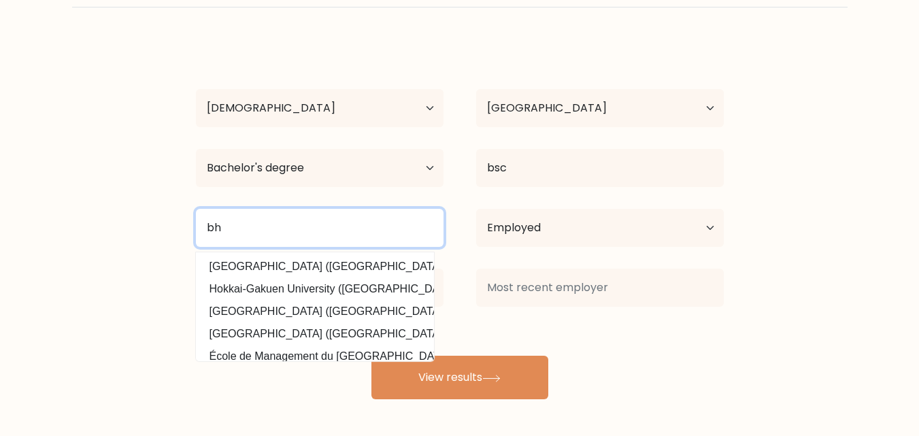
type input "b"
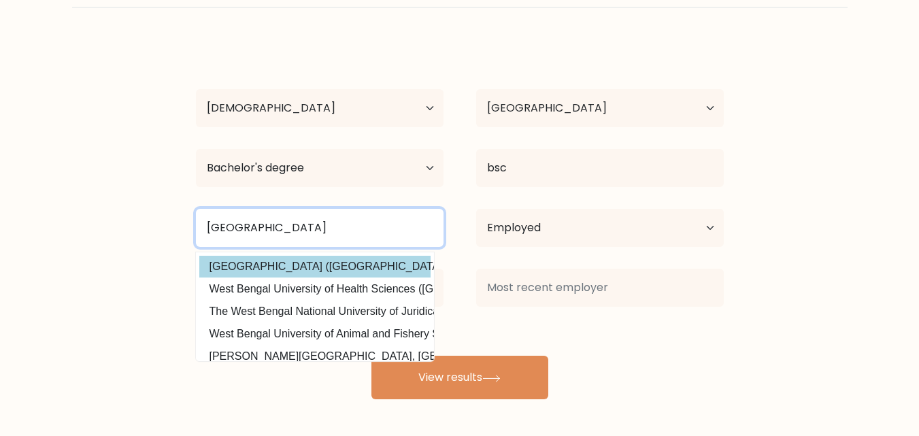
type input "west bengal"
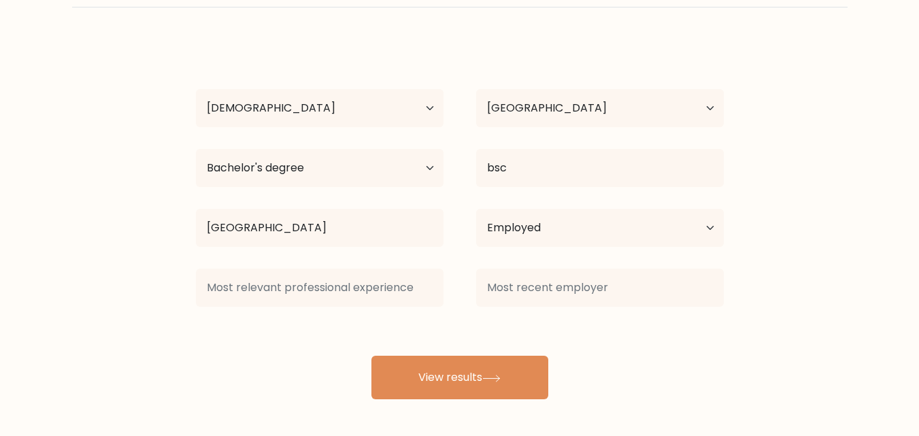
click at [356, 270] on div "sayan majumder Age Under 18 years old 18-24 years old 25-34 years old 35-44 yea…" at bounding box center [460, 219] width 544 height 359
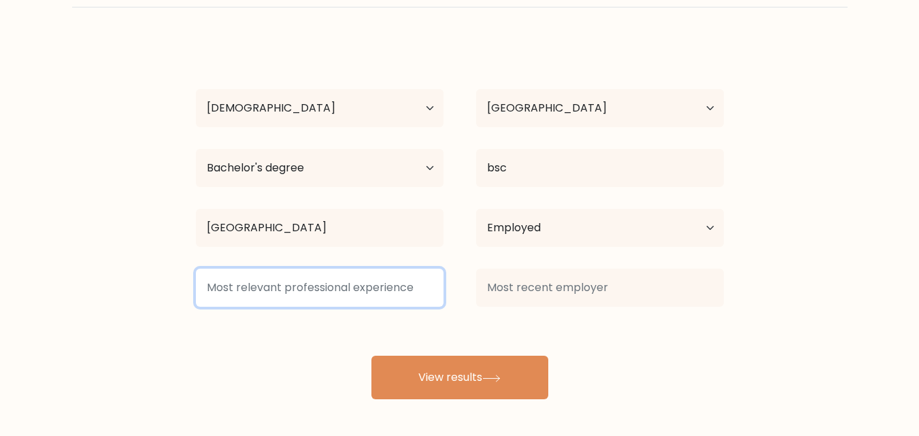
click at [343, 283] on input at bounding box center [320, 288] width 248 height 38
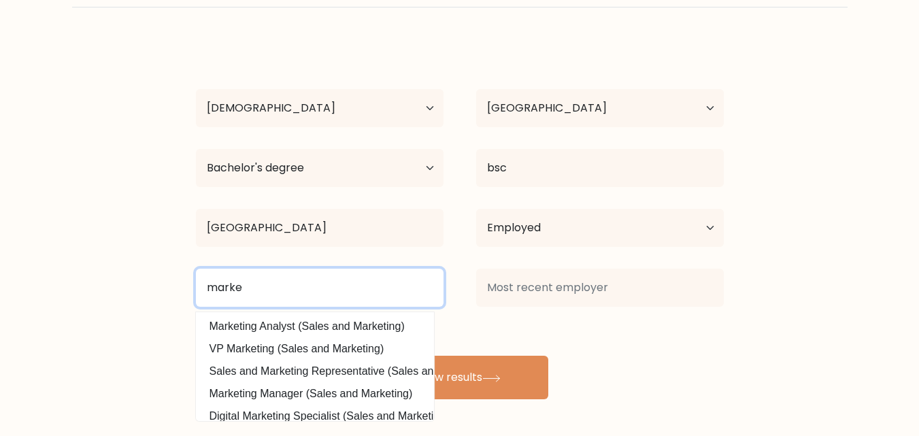
type input "marke"
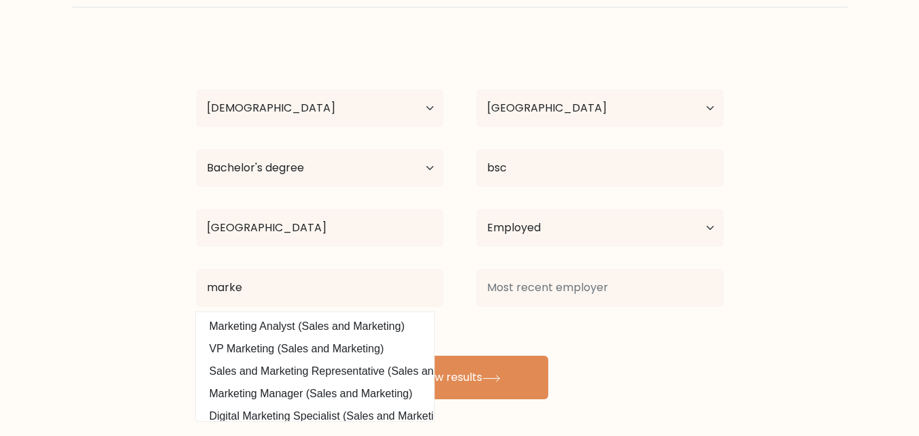
click at [343, 323] on div "sayan majumder Age Under 18 years old 18-24 years old 25-34 years old 35-44 yea…" at bounding box center [460, 219] width 544 height 359
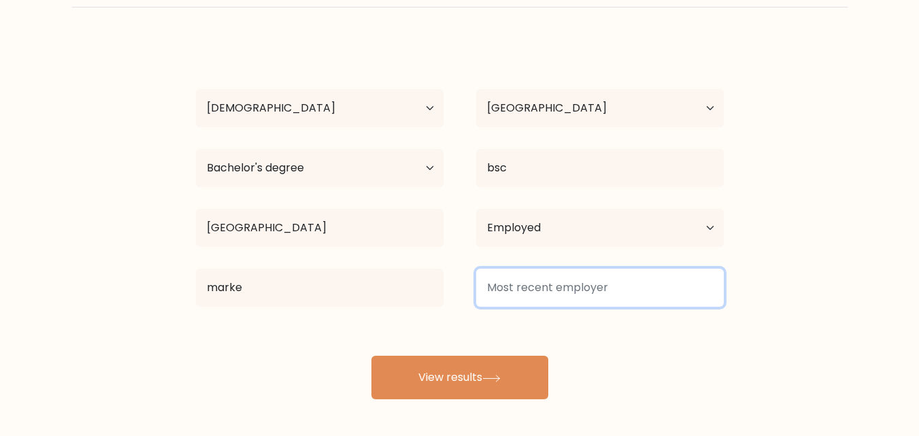
click at [513, 289] on input at bounding box center [600, 288] width 248 height 38
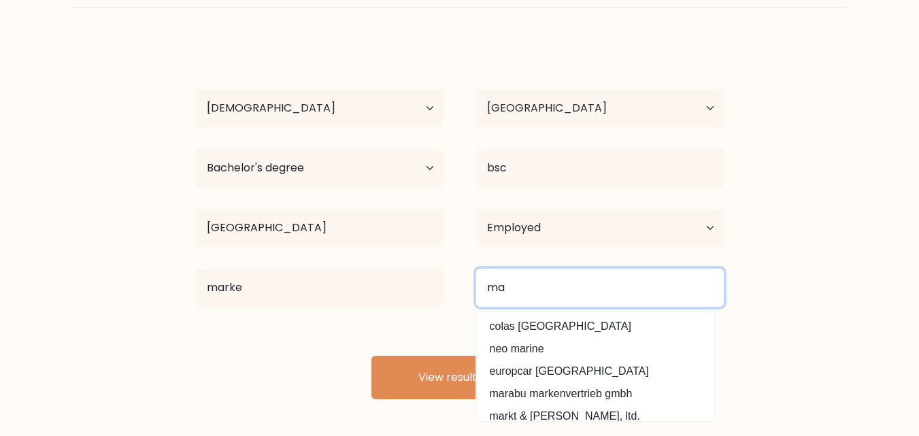
type input "m"
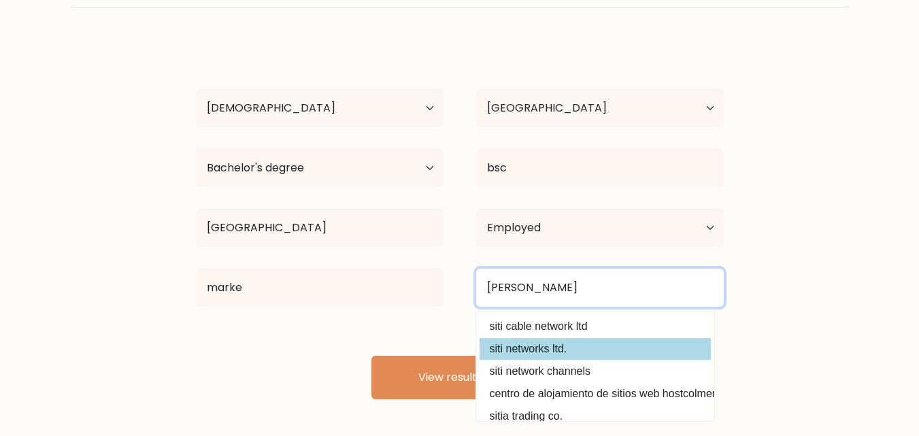
type input "siti networ"
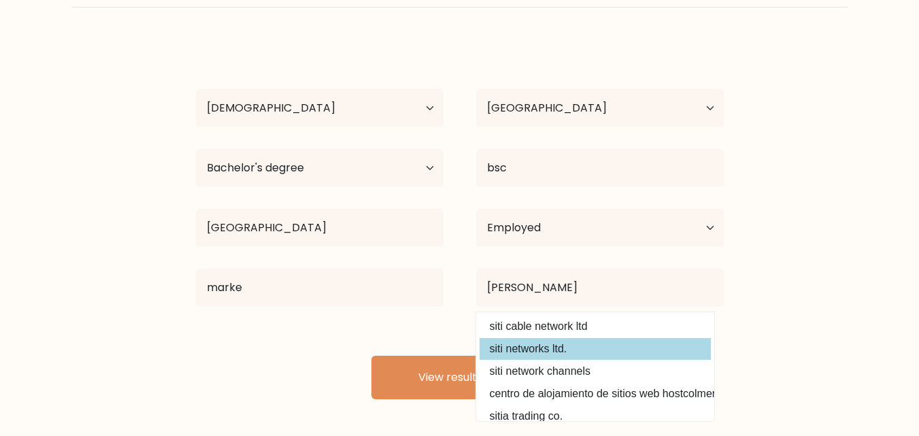
click at [577, 355] on div "sayan majumder Age Under 18 years old 18-24 years old 25-34 years old 35-44 yea…" at bounding box center [460, 219] width 544 height 359
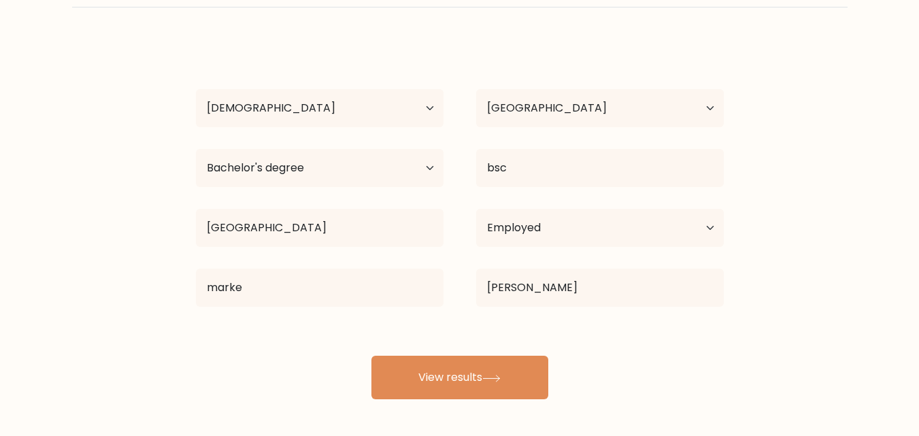
click at [577, 355] on div "sayan majumder Age Under 18 years old 18-24 years old 25-34 years old 35-44 yea…" at bounding box center [460, 219] width 544 height 359
click at [500, 343] on div "sayan majumder Age Under 18 years old 18-24 years old 25-34 years old 35-44 yea…" at bounding box center [460, 219] width 544 height 359
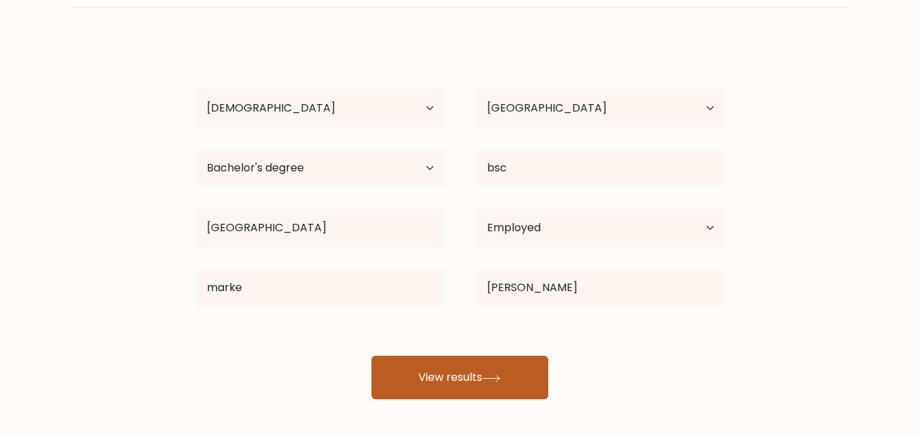
click at [484, 362] on button "View results" at bounding box center [459, 378] width 177 height 44
